Goal: Task Accomplishment & Management: Manage account settings

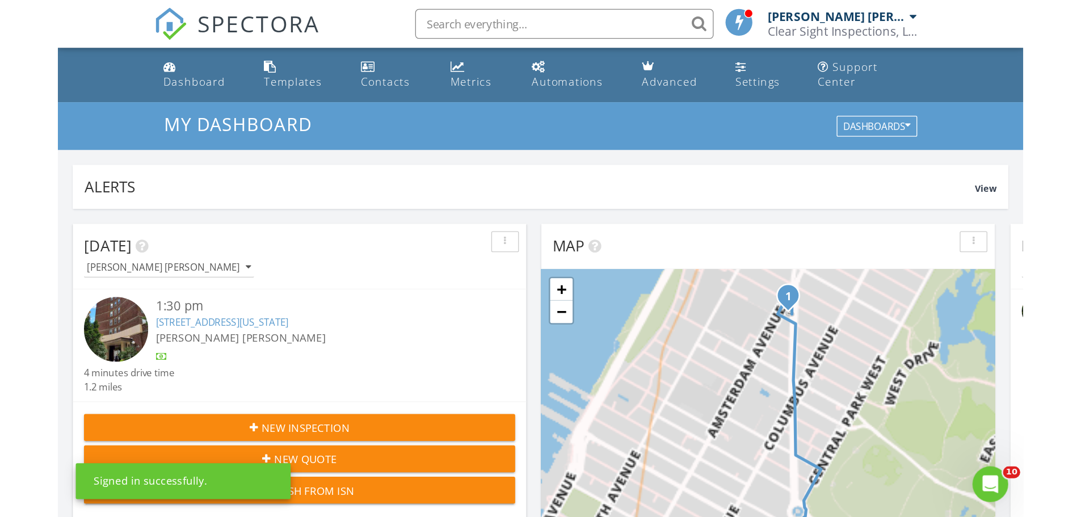
scroll to position [1050, 1098]
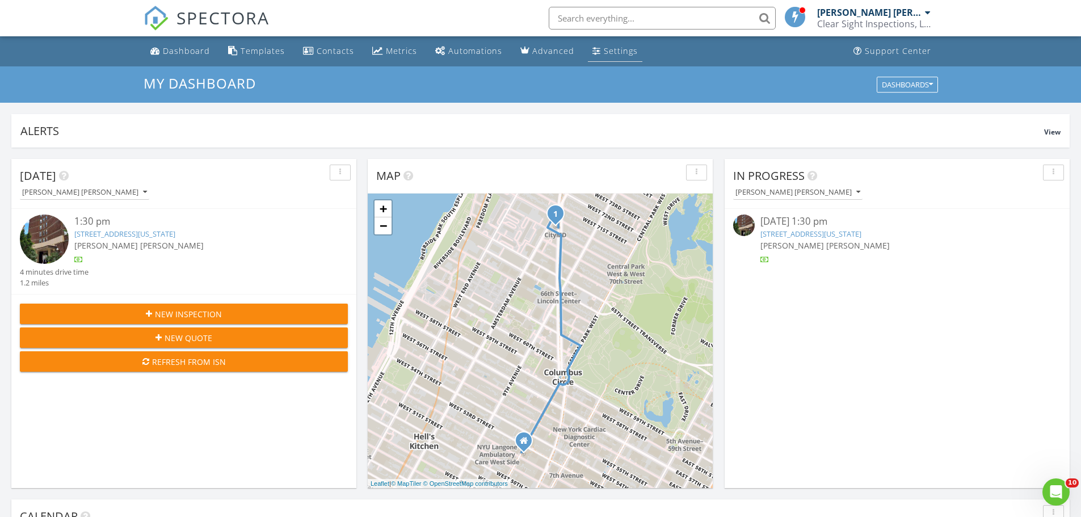
click at [621, 52] on div "Settings" at bounding box center [621, 50] width 34 height 11
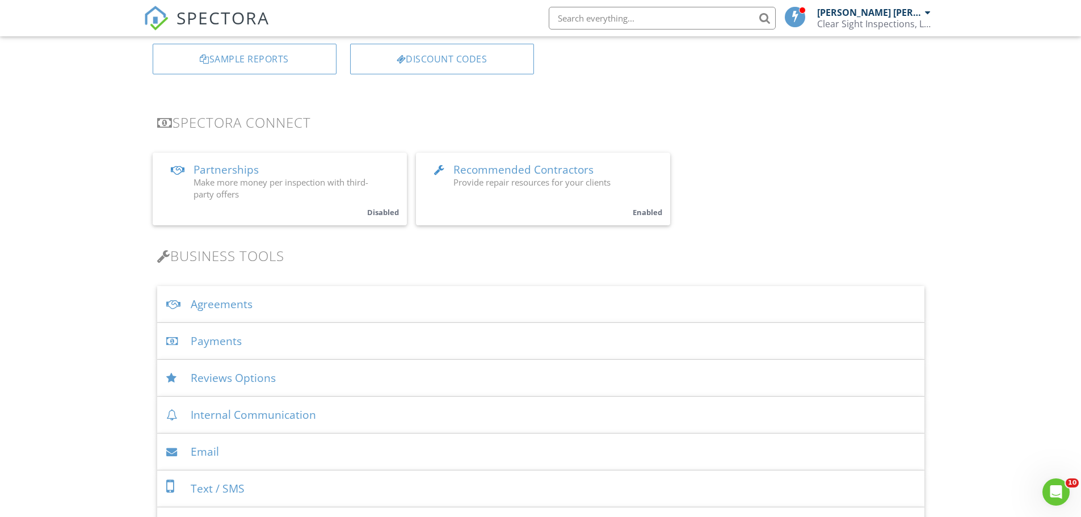
scroll to position [57, 0]
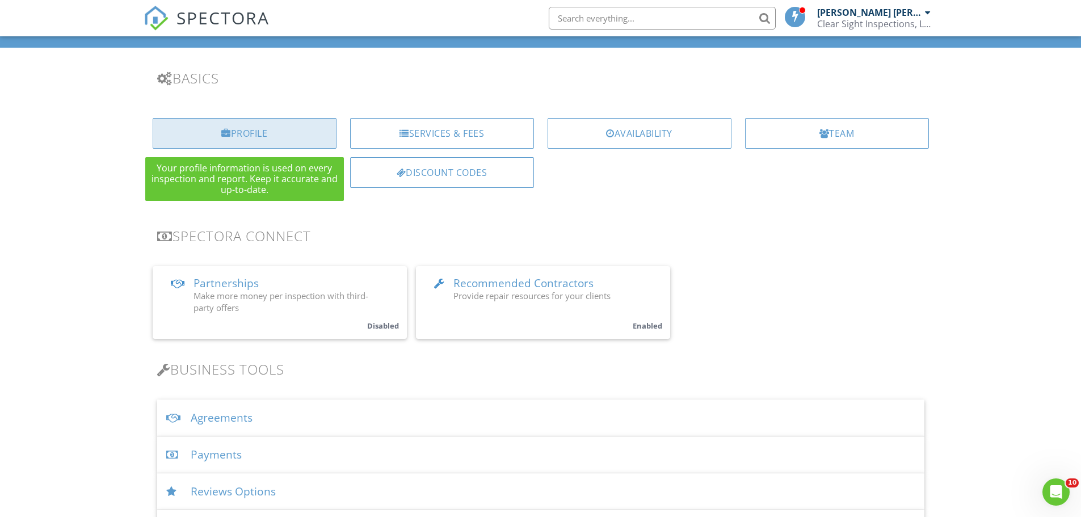
click at [266, 128] on div "Profile" at bounding box center [245, 133] width 184 height 31
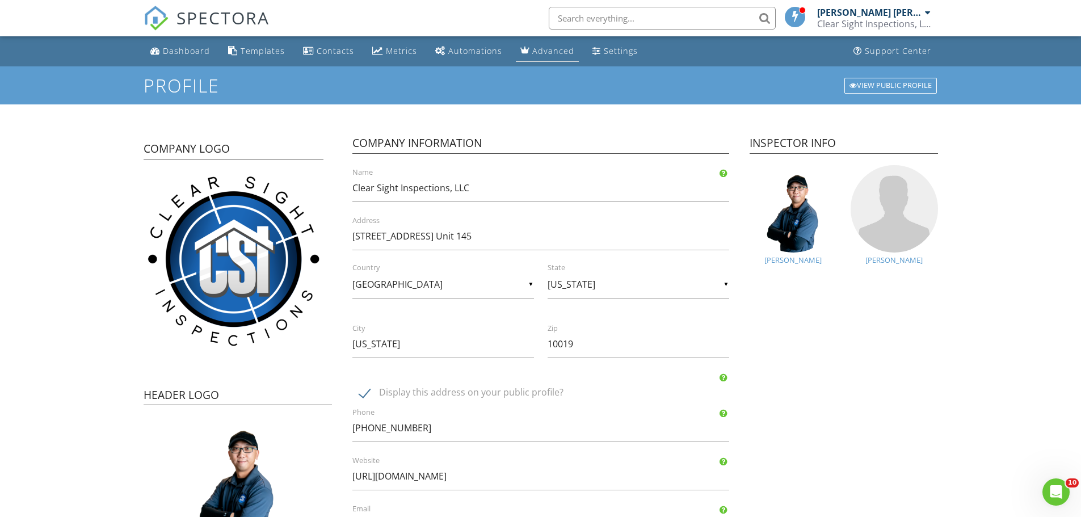
click at [566, 50] on div "Advanced" at bounding box center [553, 50] width 42 height 11
click at [604, 53] on div "Settings" at bounding box center [621, 50] width 34 height 11
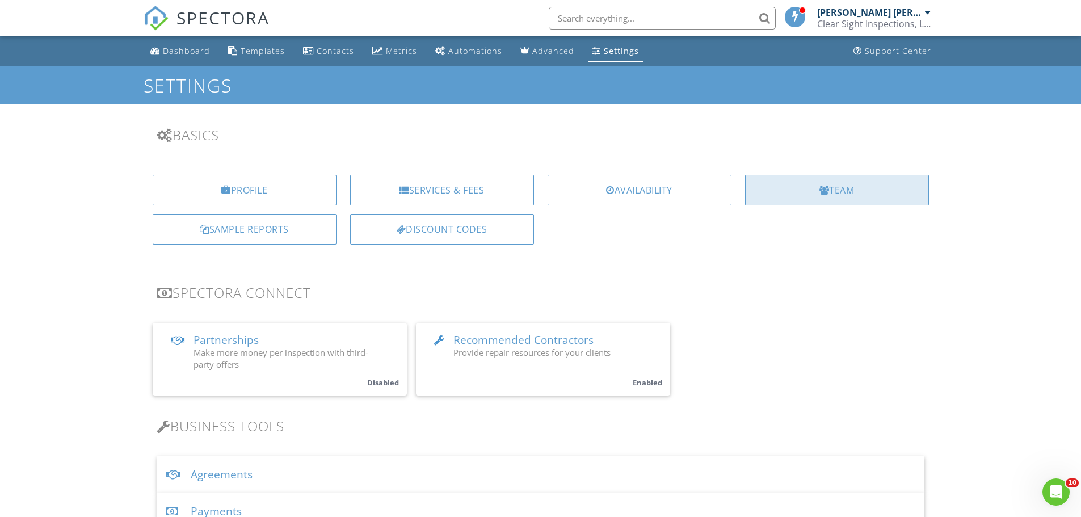
click at [849, 197] on div "Team" at bounding box center [837, 190] width 184 height 31
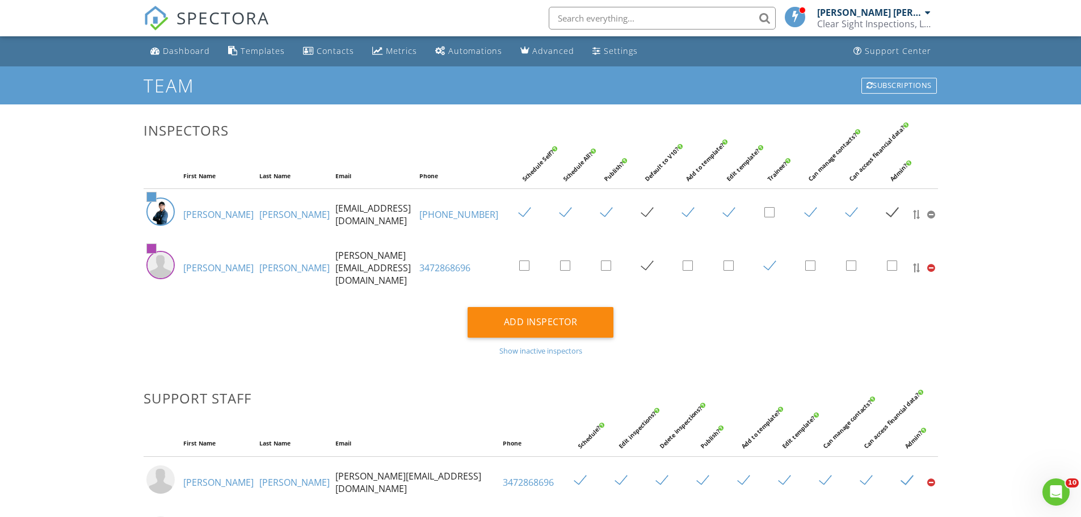
scroll to position [57, 0]
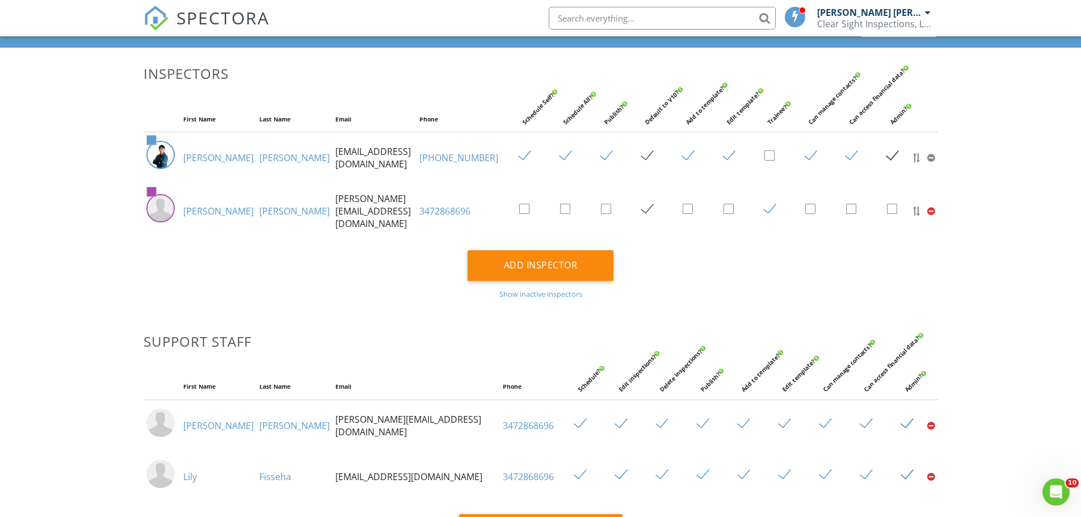
click at [510, 291] on div "Show inactive inspectors" at bounding box center [541, 293] width 794 height 9
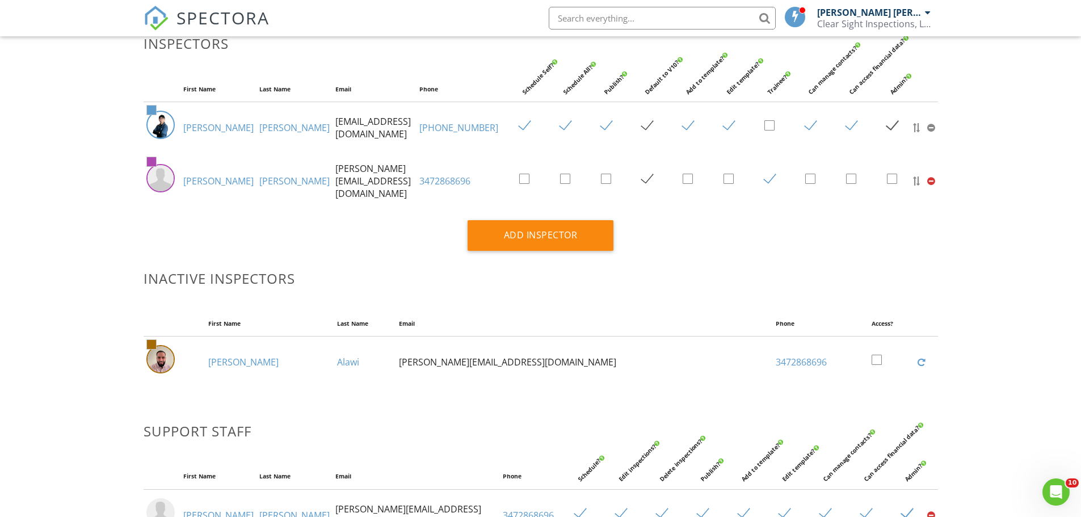
scroll to position [113, 0]
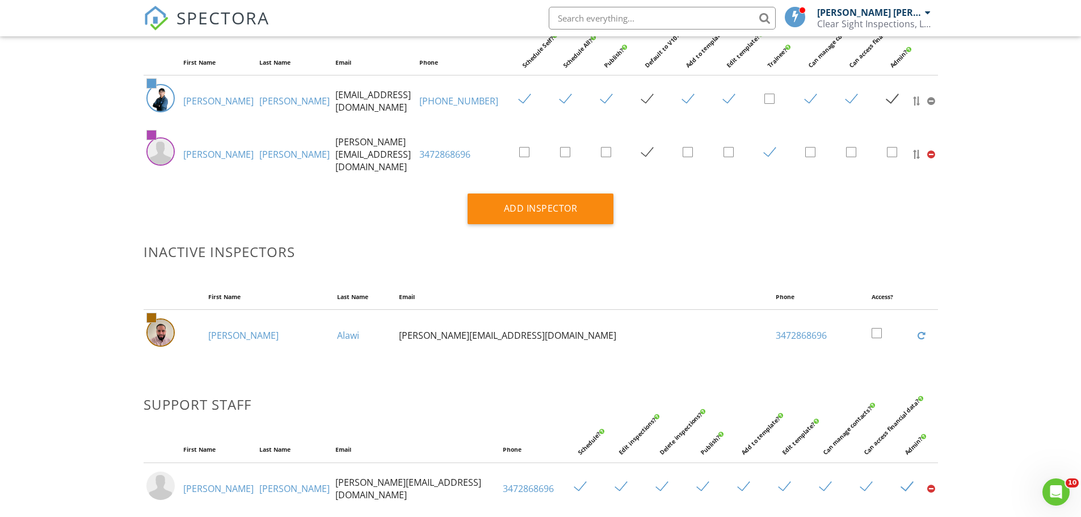
click at [152, 316] on span at bounding box center [151, 317] width 9 height 9
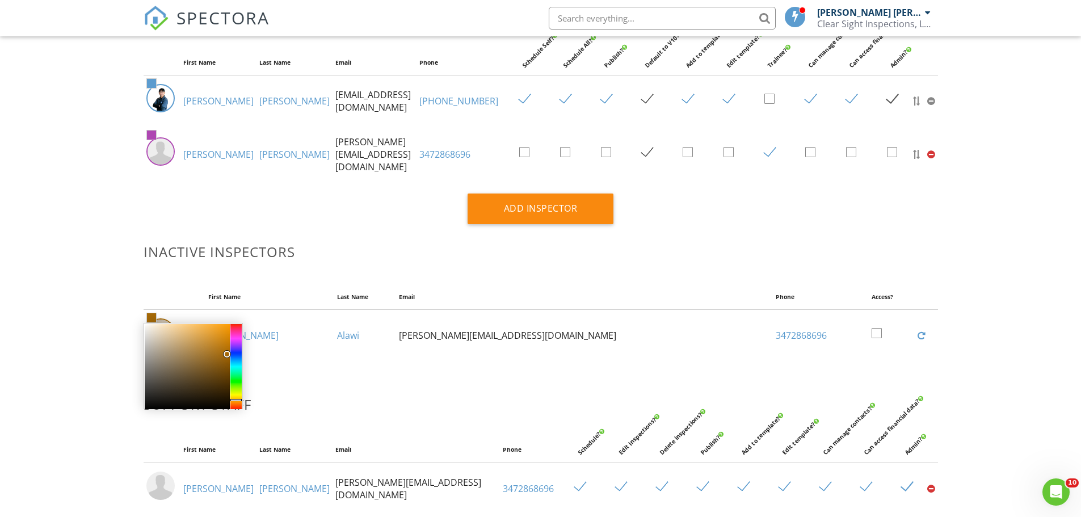
click at [99, 307] on div "Dashboard Templates Contacts Metrics Automations Advanced Settings Support Cent…" at bounding box center [540, 366] width 1081 height 887
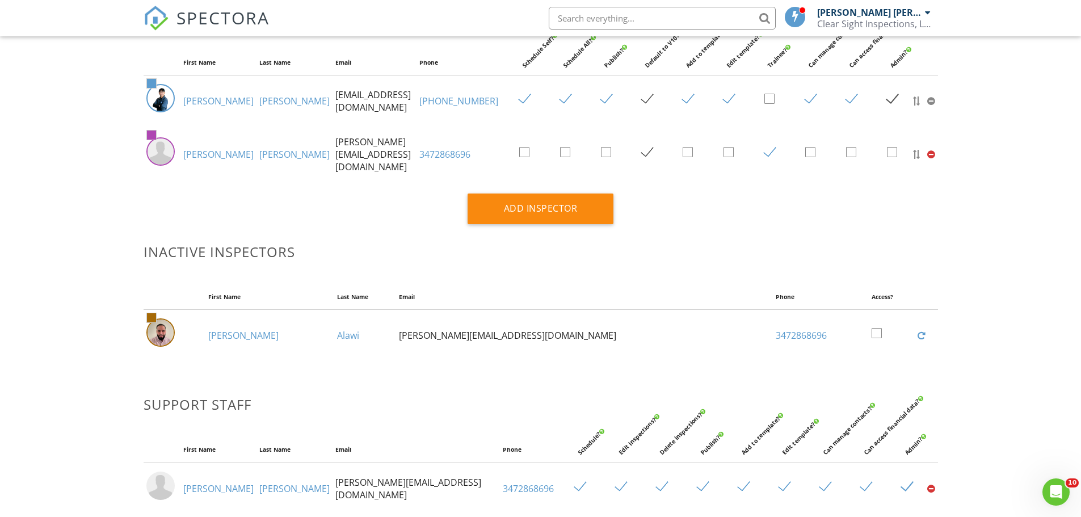
click at [513, 334] on td "nick@csicertified.com" at bounding box center [584, 336] width 377 height 52
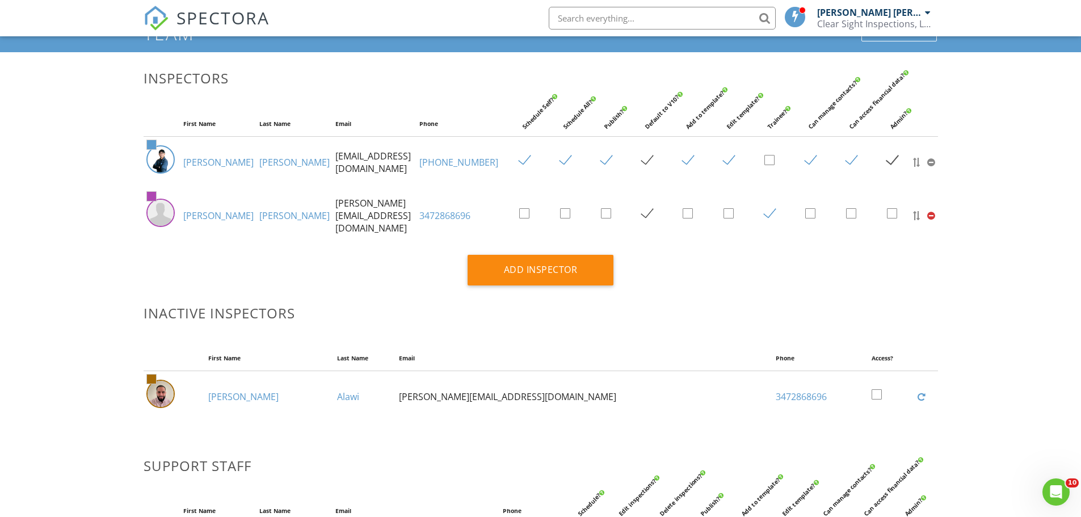
scroll to position [0, 0]
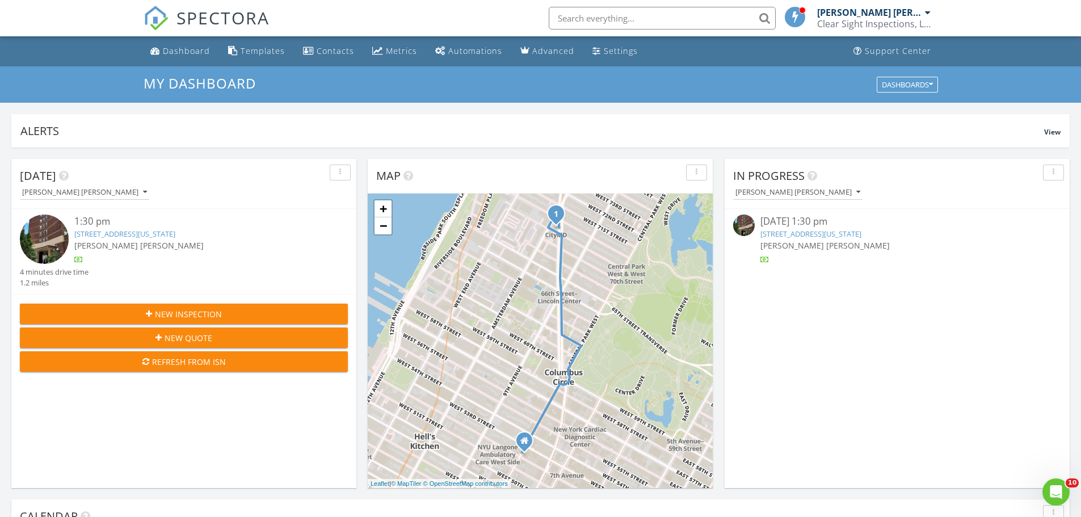
click at [921, 14] on div "[PERSON_NAME] [PERSON_NAME]" at bounding box center [869, 12] width 105 height 11
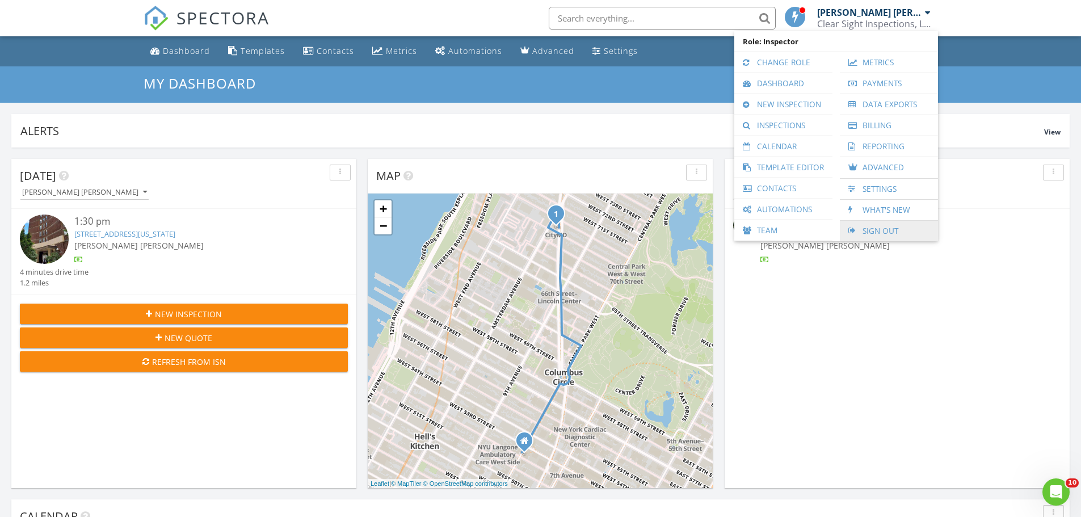
click at [874, 228] on link "Sign Out" at bounding box center [888, 231] width 87 height 20
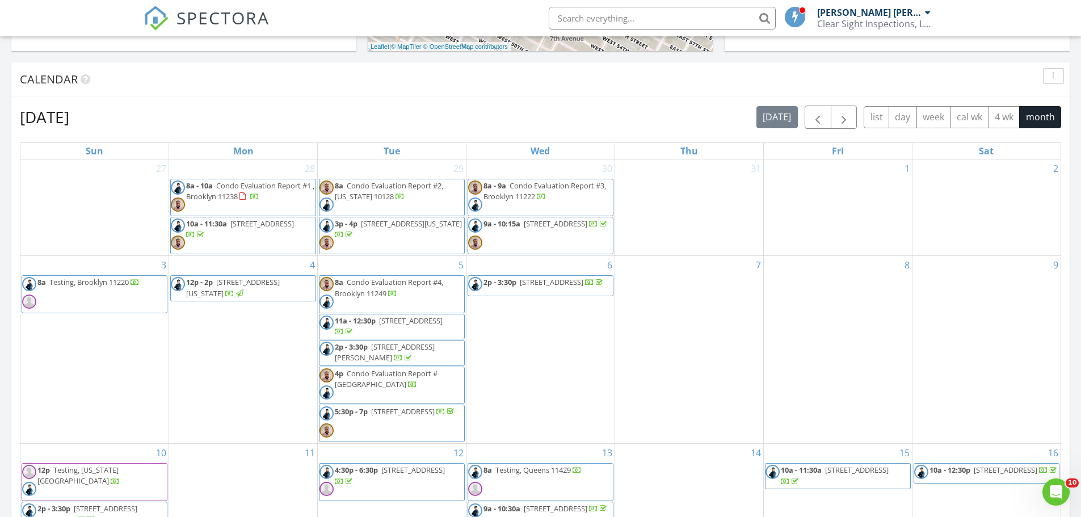
scroll to position [454, 0]
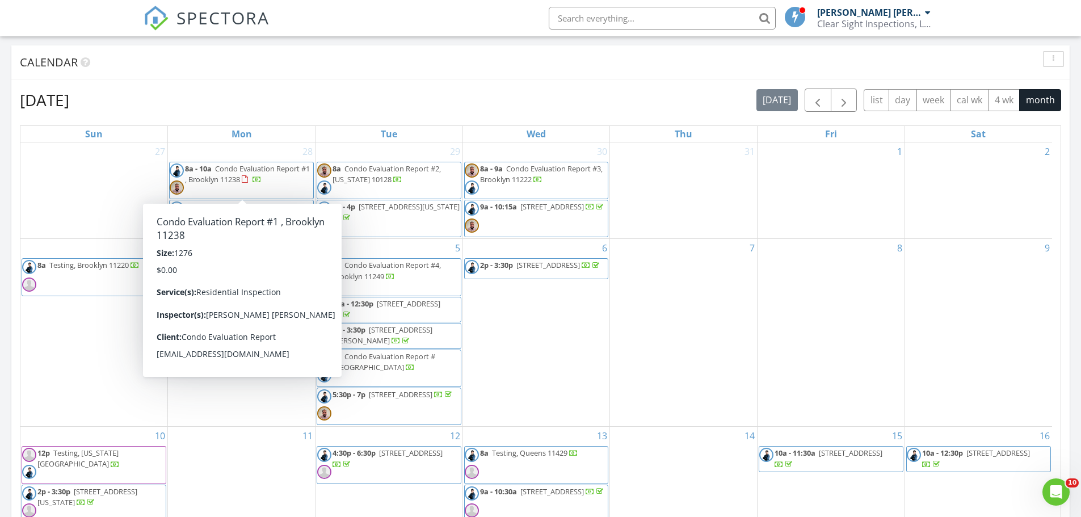
click at [287, 188] on span "8a - 10a Condo Evaluation Report #1 , Brooklyn 11238" at bounding box center [242, 180] width 144 height 34
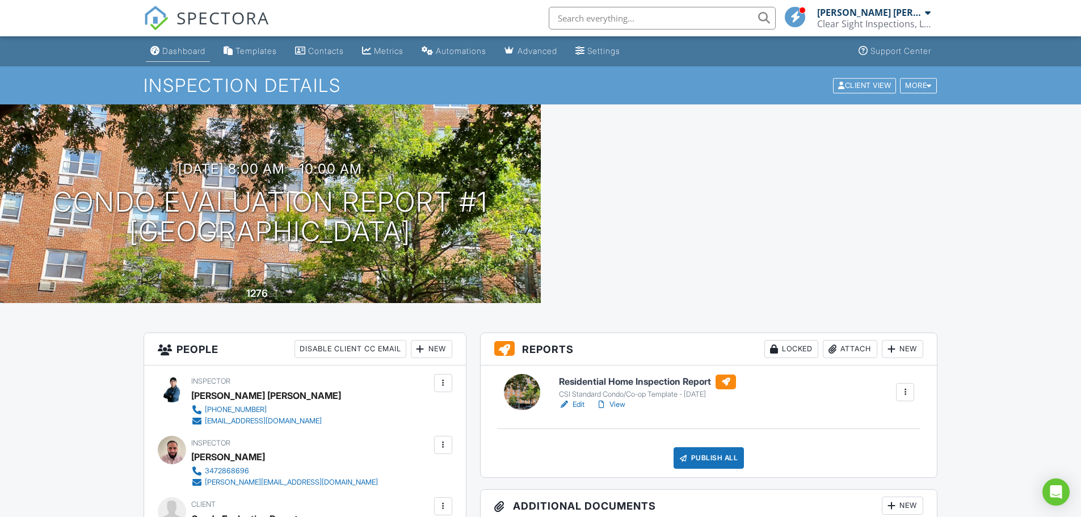
click at [167, 45] on link "Dashboard" at bounding box center [178, 51] width 64 height 21
